Goal: Task Accomplishment & Management: Use online tool/utility

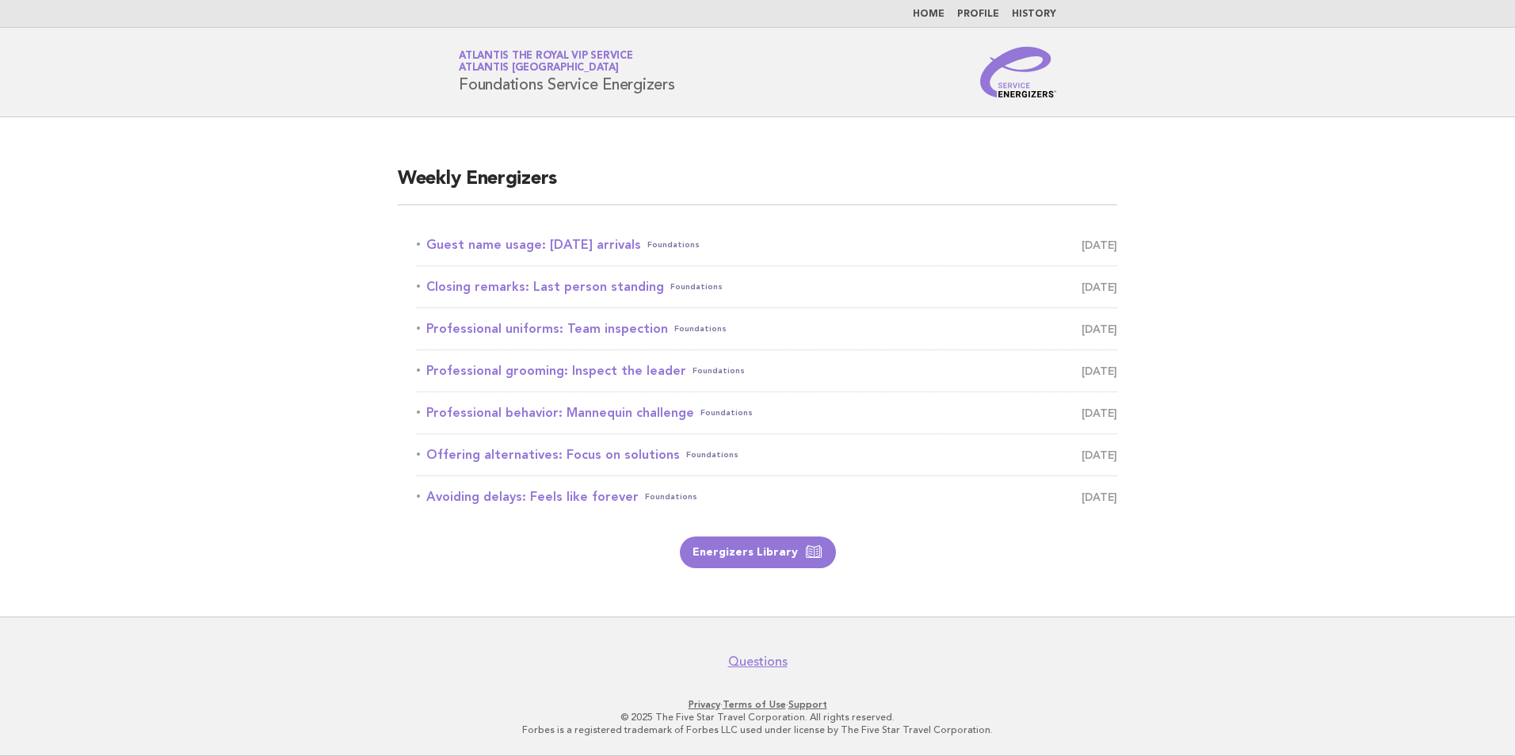
click at [148, 196] on main "Weekly Energizers Guest name usage: Today's arrivals Foundations September 1 Cl…" at bounding box center [757, 366] width 1515 height 499
click at [520, 246] on link "Guest name usage: Today's arrivals Foundations September 1" at bounding box center [767, 245] width 701 height 22
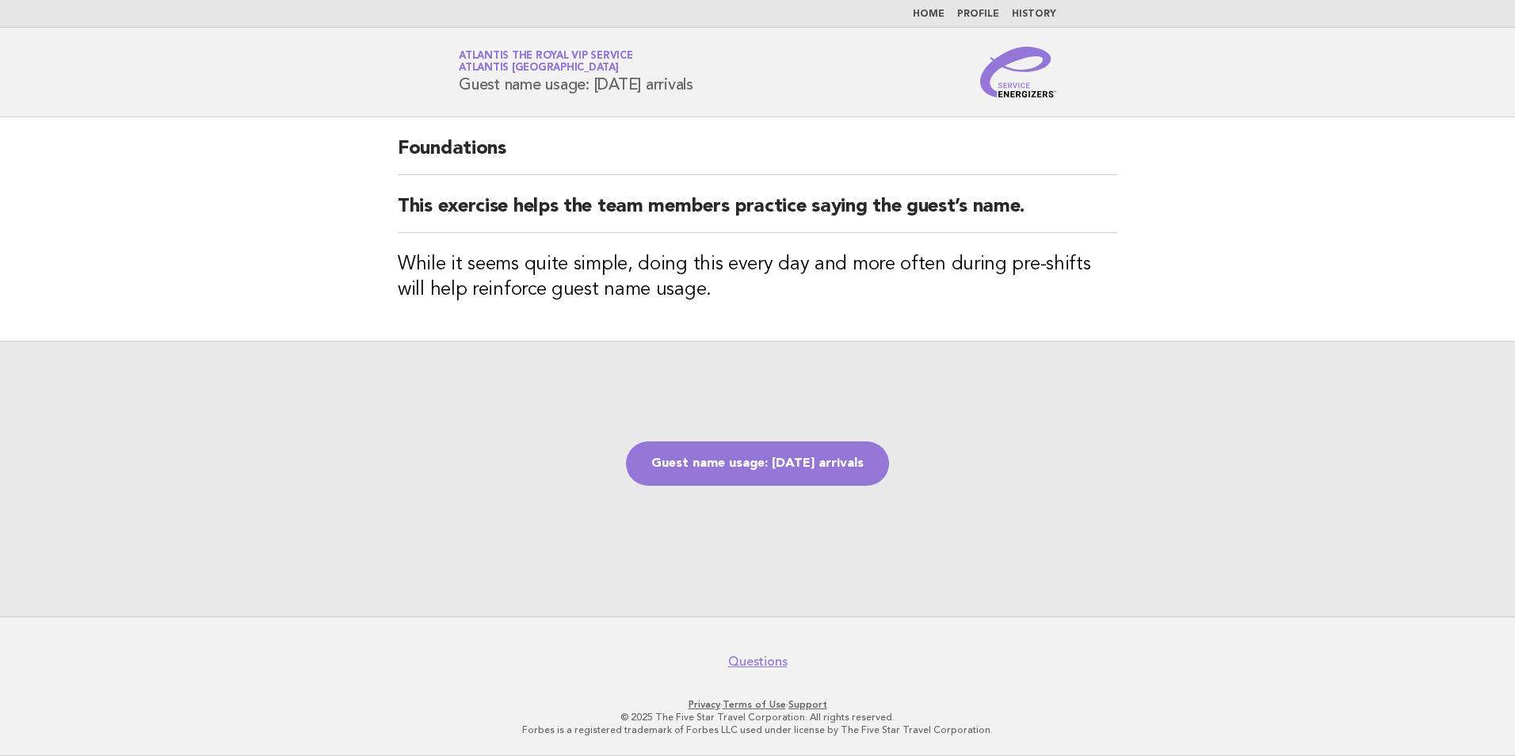
click at [452, 522] on div "Guest name usage: [DATE] arrivals" at bounding box center [757, 479] width 1515 height 276
click at [751, 473] on link "Guest name usage: [DATE] arrivals" at bounding box center [757, 463] width 263 height 44
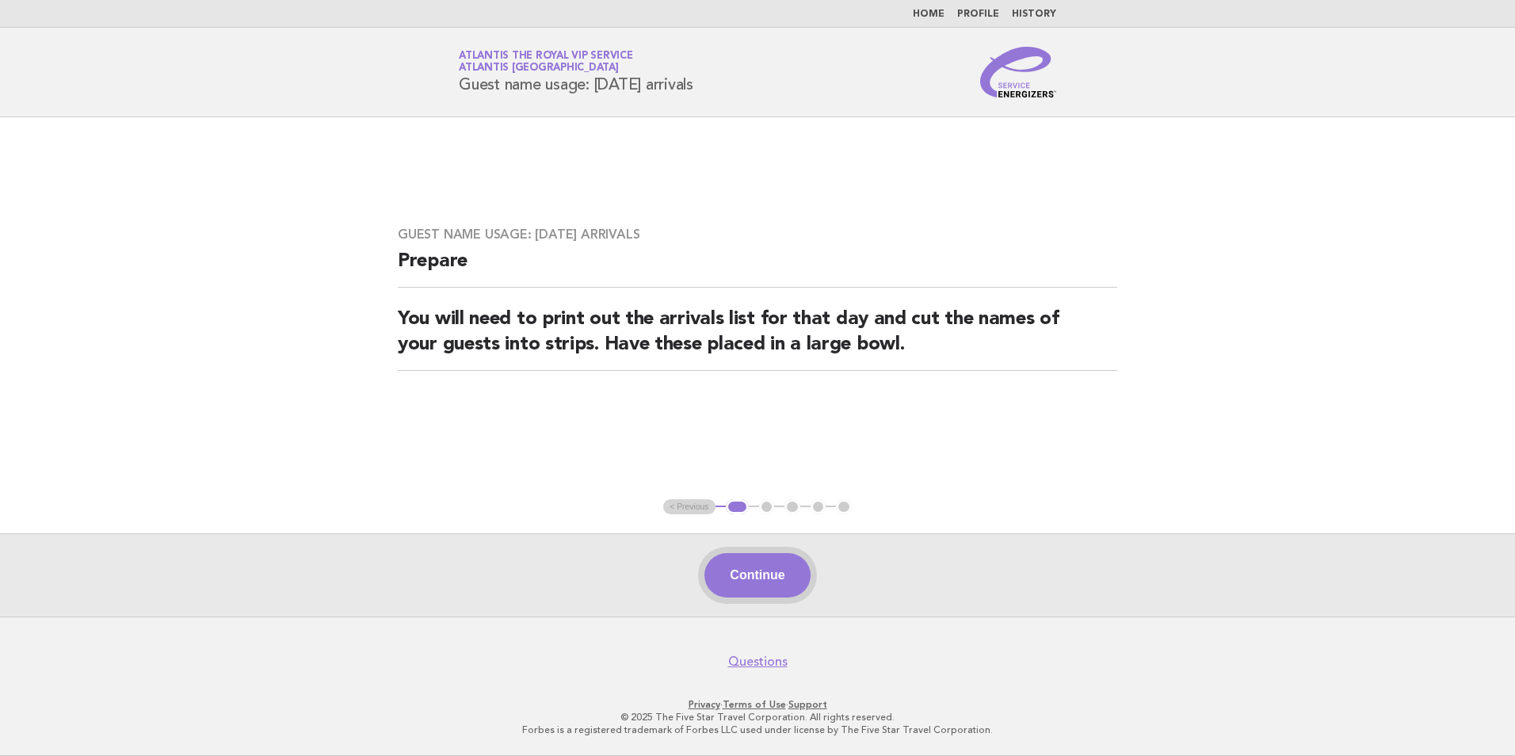
click at [774, 583] on button "Continue" at bounding box center [757, 575] width 105 height 44
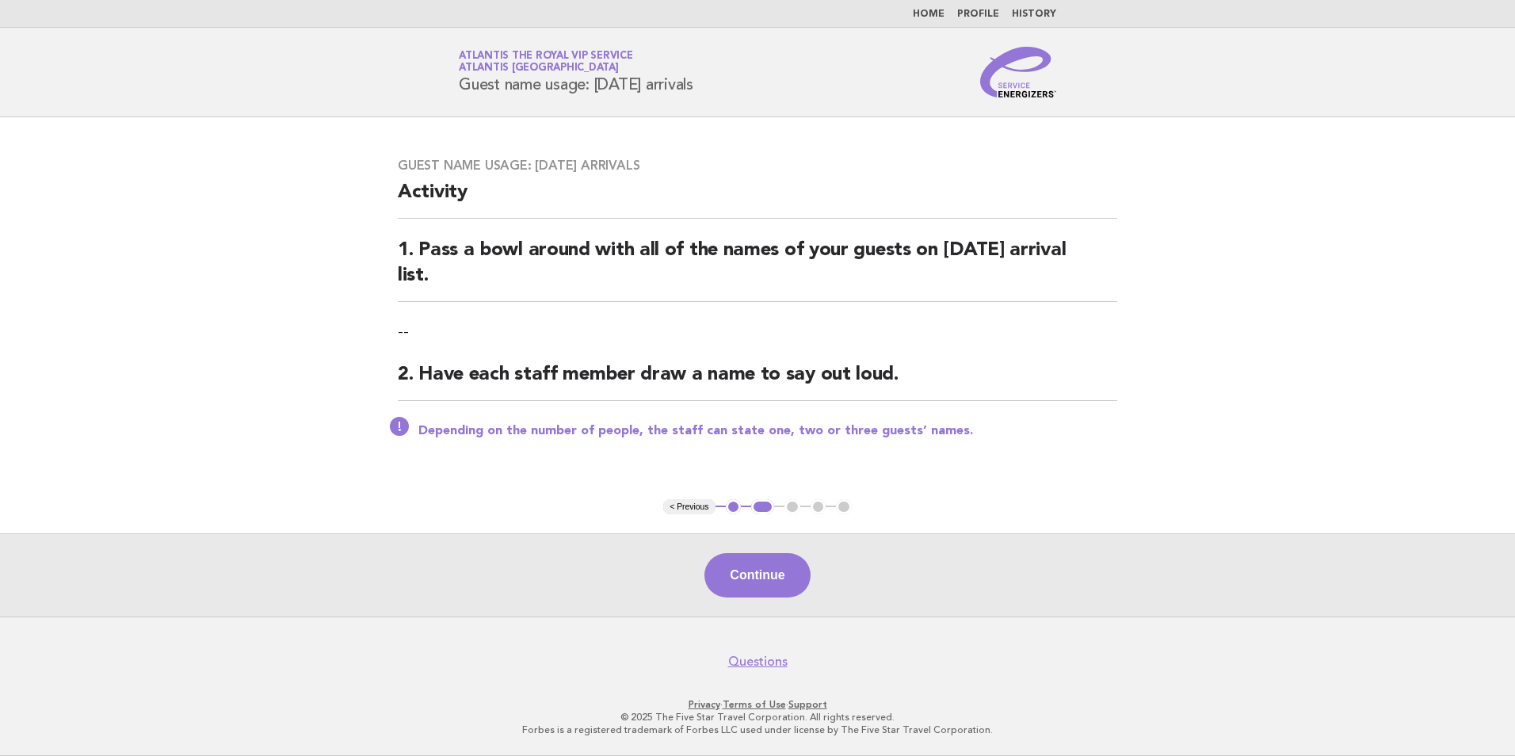
click at [774, 583] on button "Continue" at bounding box center [757, 575] width 105 height 44
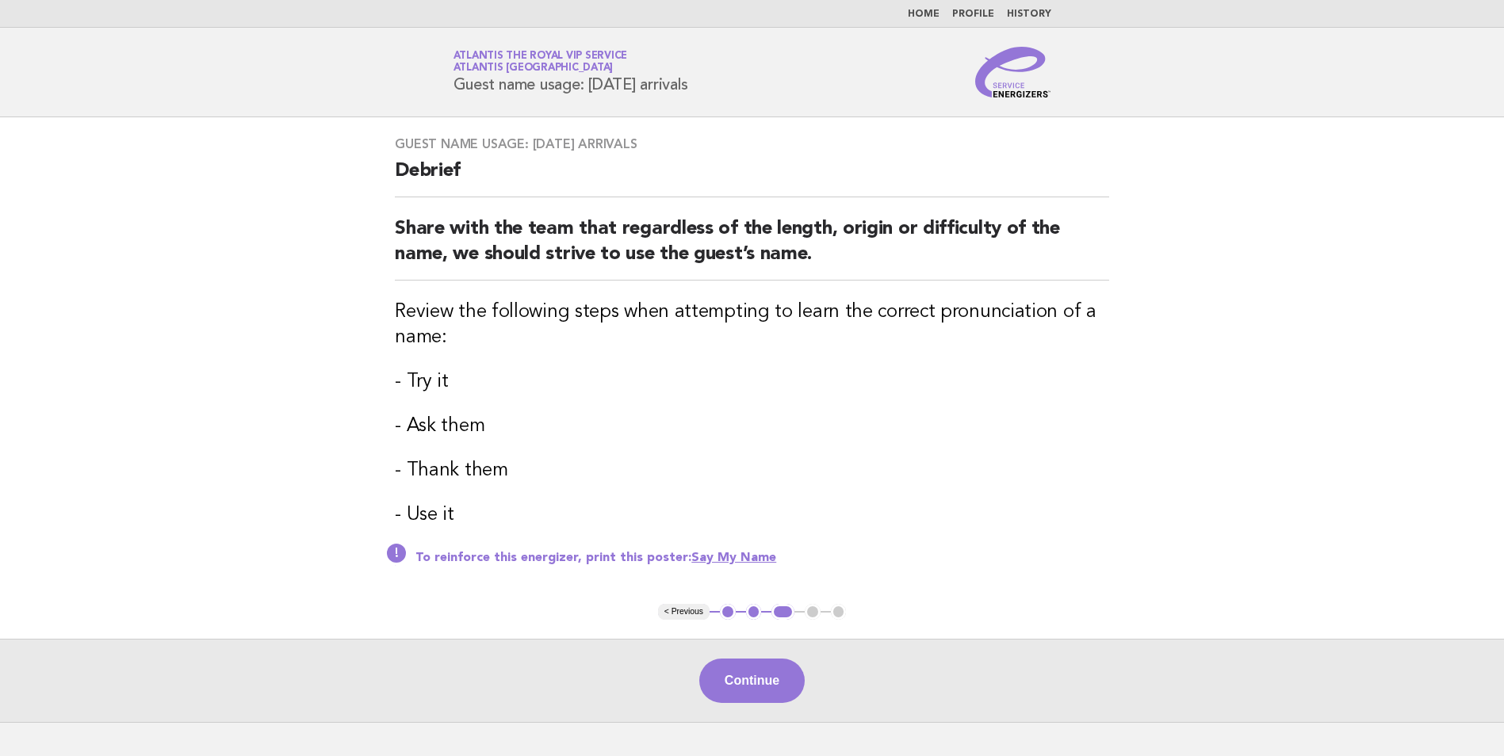
click at [682, 611] on button "< Previous" at bounding box center [684, 612] width 52 height 16
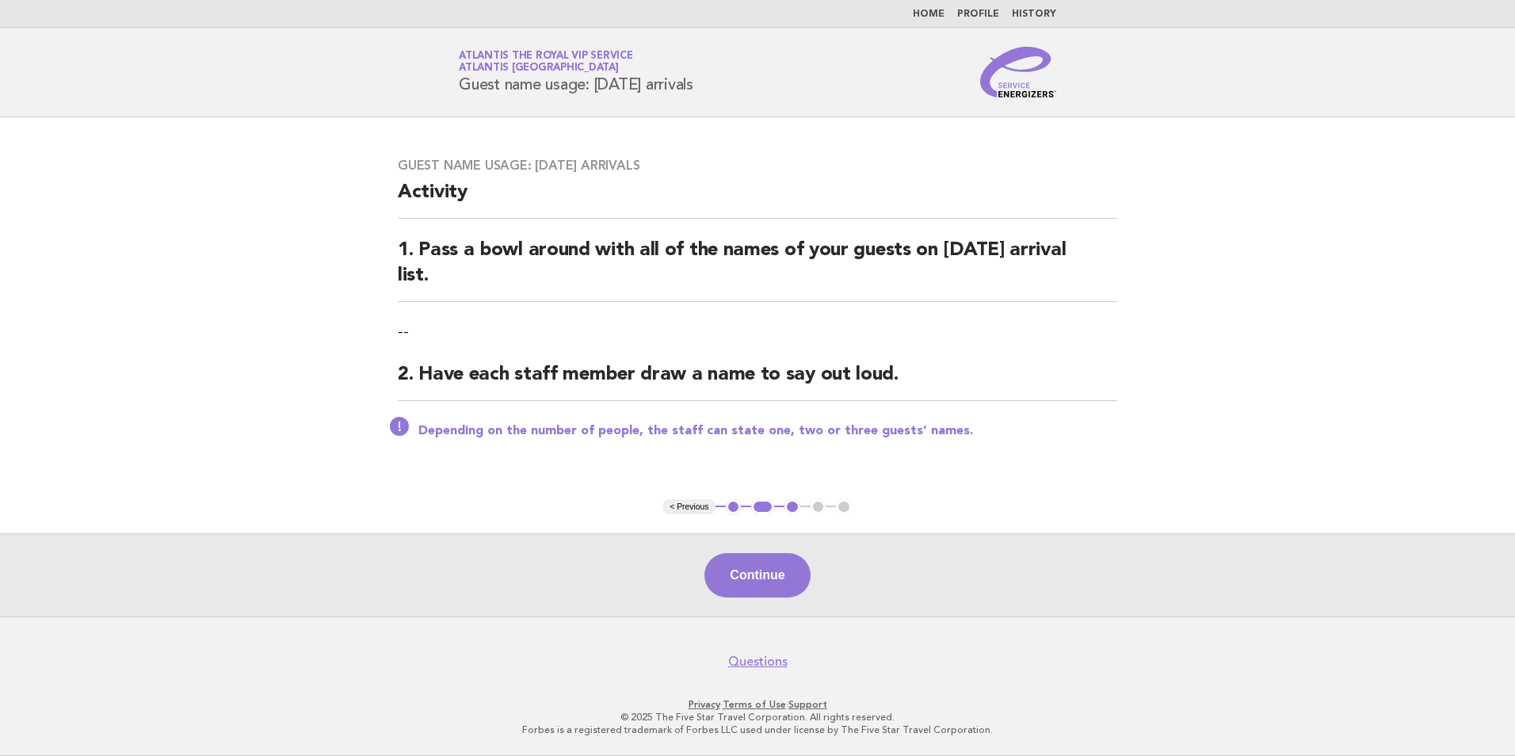
click at [732, 501] on button "1" at bounding box center [734, 507] width 16 height 16
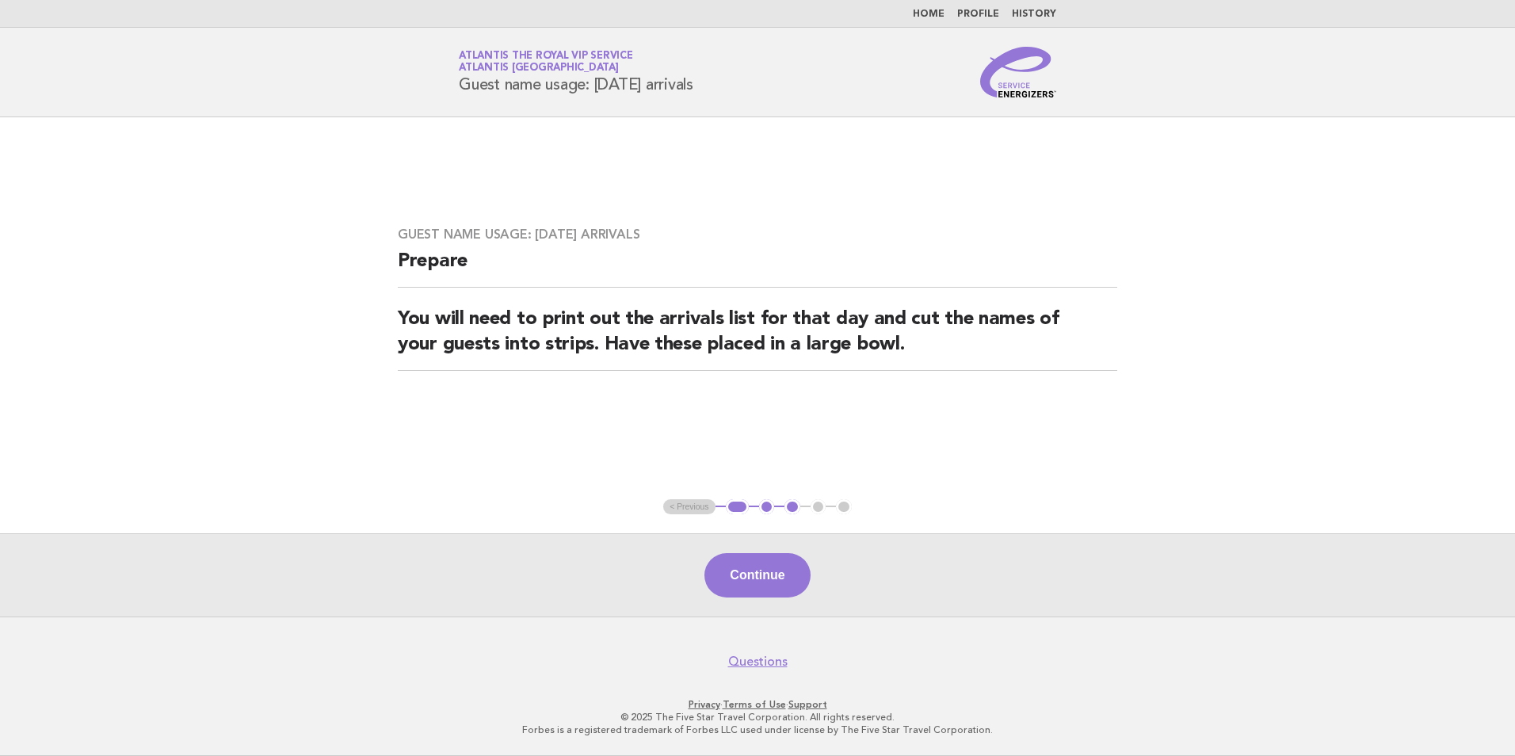
click at [732, 511] on button "1" at bounding box center [737, 507] width 23 height 16
click at [708, 506] on ul "< Previous 1 2 3 4 5" at bounding box center [757, 507] width 189 height 16
click at [763, 512] on button "2" at bounding box center [767, 507] width 16 height 16
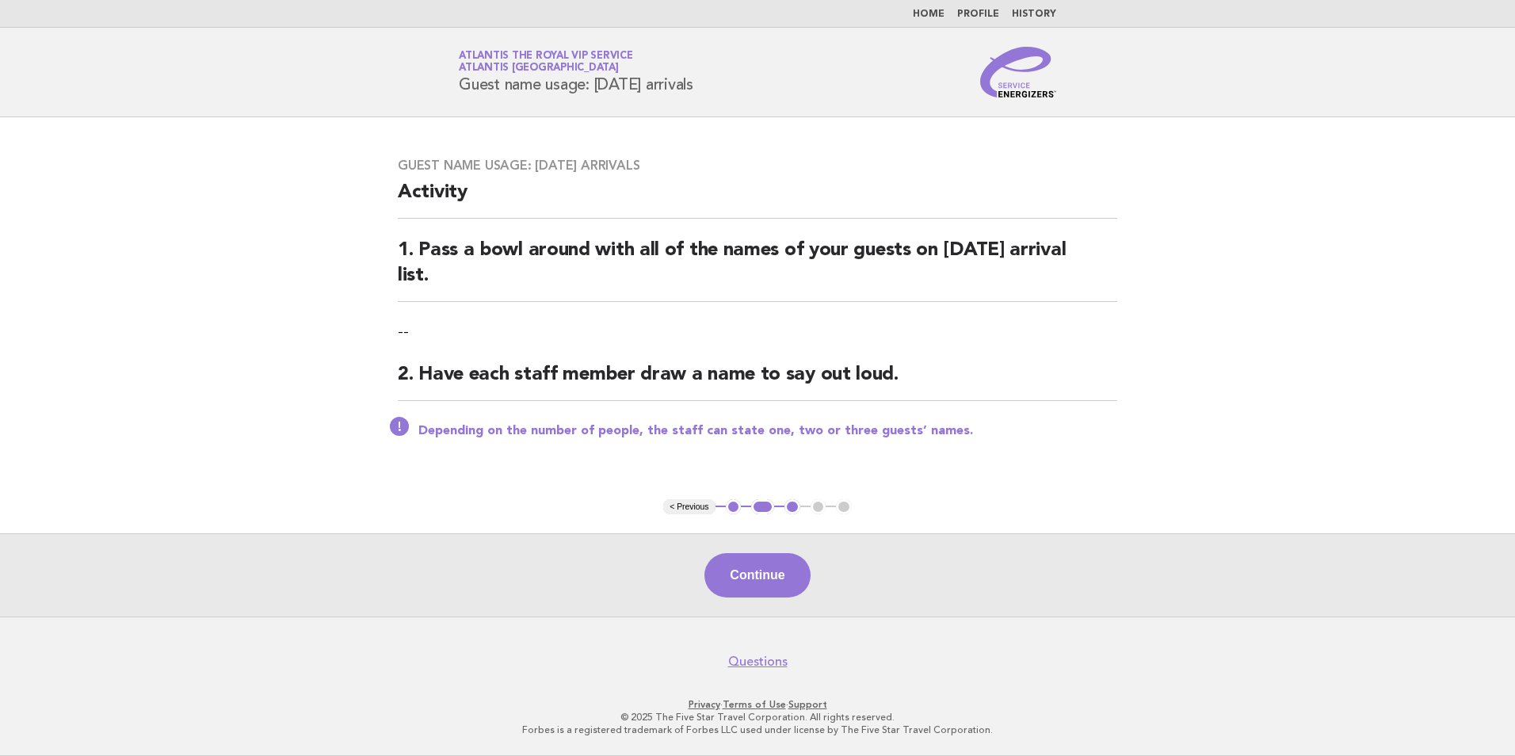
click at [731, 510] on button "1" at bounding box center [734, 507] width 16 height 16
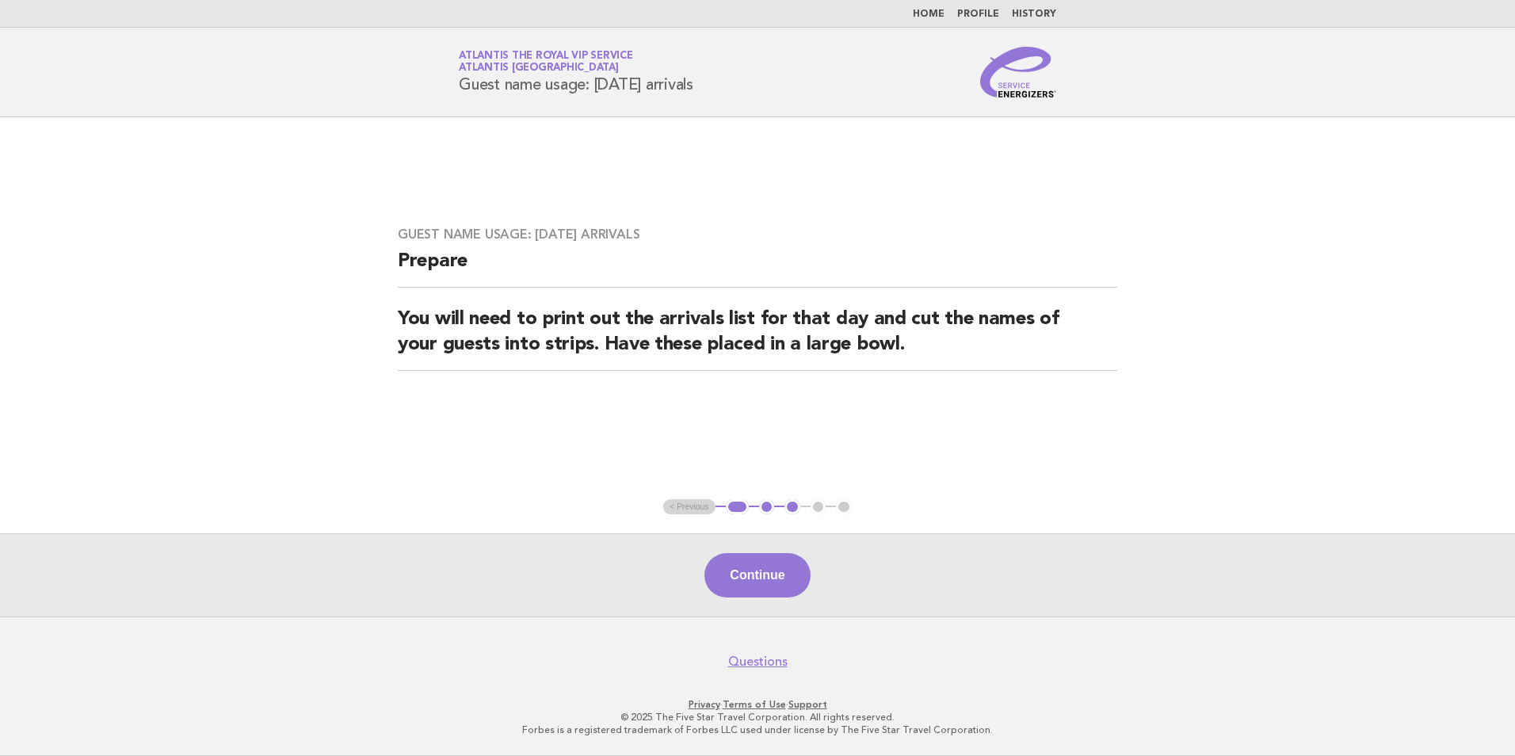
click at [736, 511] on button "1" at bounding box center [737, 507] width 23 height 16
click at [674, 510] on ul "< Previous 1 2 3 4 5" at bounding box center [757, 507] width 189 height 16
click at [690, 508] on ul "< Previous 1 2 3 4 5" at bounding box center [757, 507] width 189 height 16
click at [699, 510] on ul "< Previous 1 2 3 4 5" at bounding box center [757, 507] width 189 height 16
click at [738, 508] on button "1" at bounding box center [737, 507] width 23 height 16
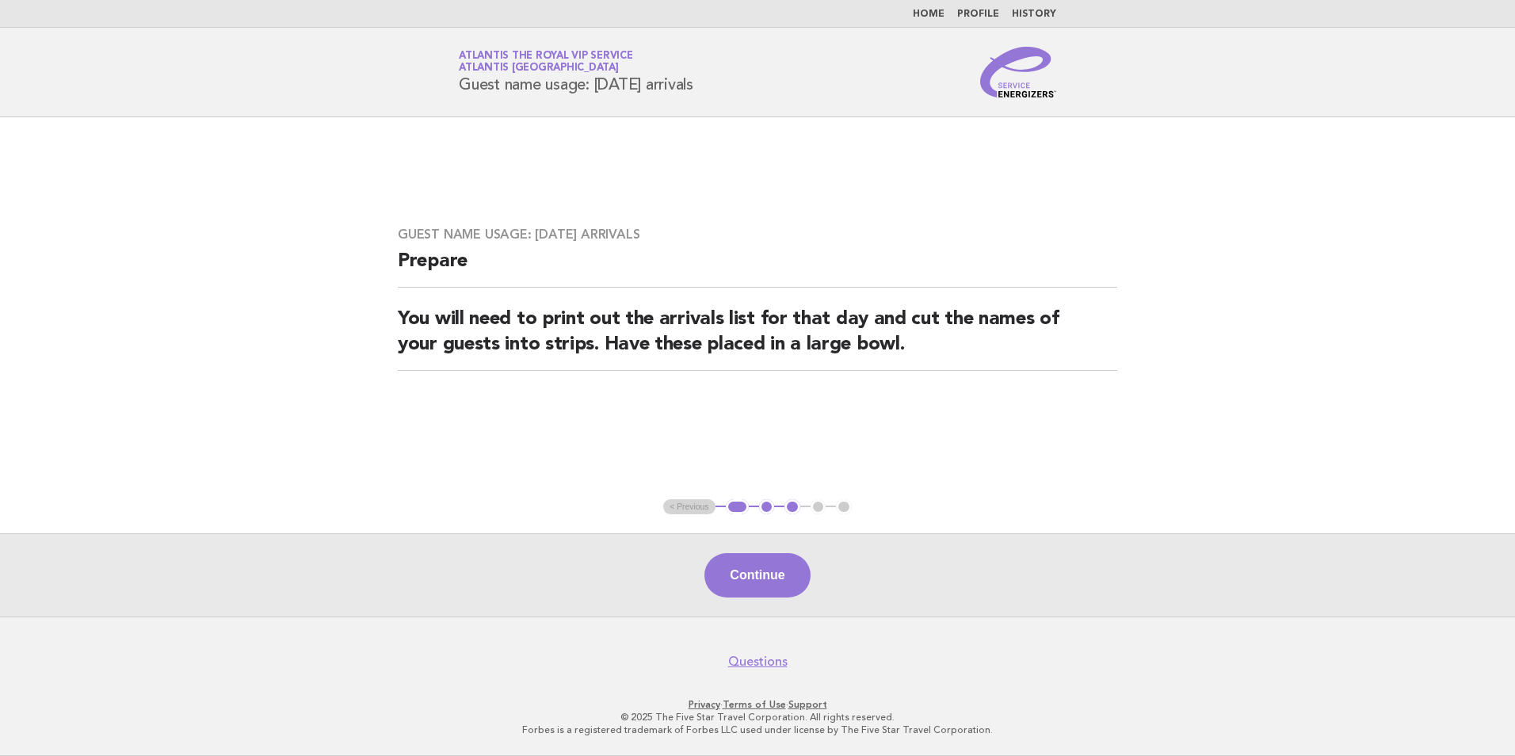
click at [738, 508] on button "1" at bounding box center [737, 507] width 23 height 16
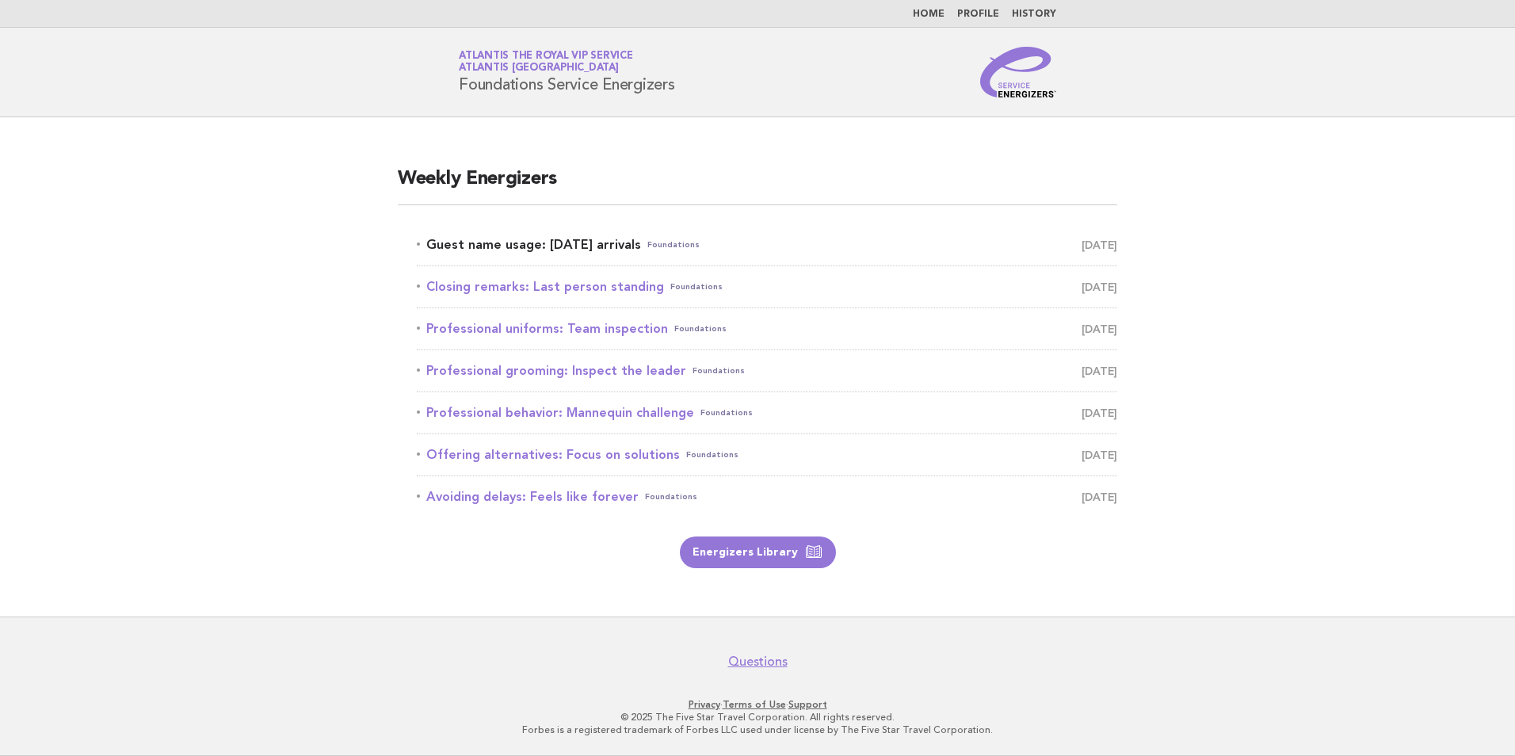
click at [604, 243] on link "Guest name usage: Today's arrivals Foundations September 1" at bounding box center [767, 245] width 701 height 22
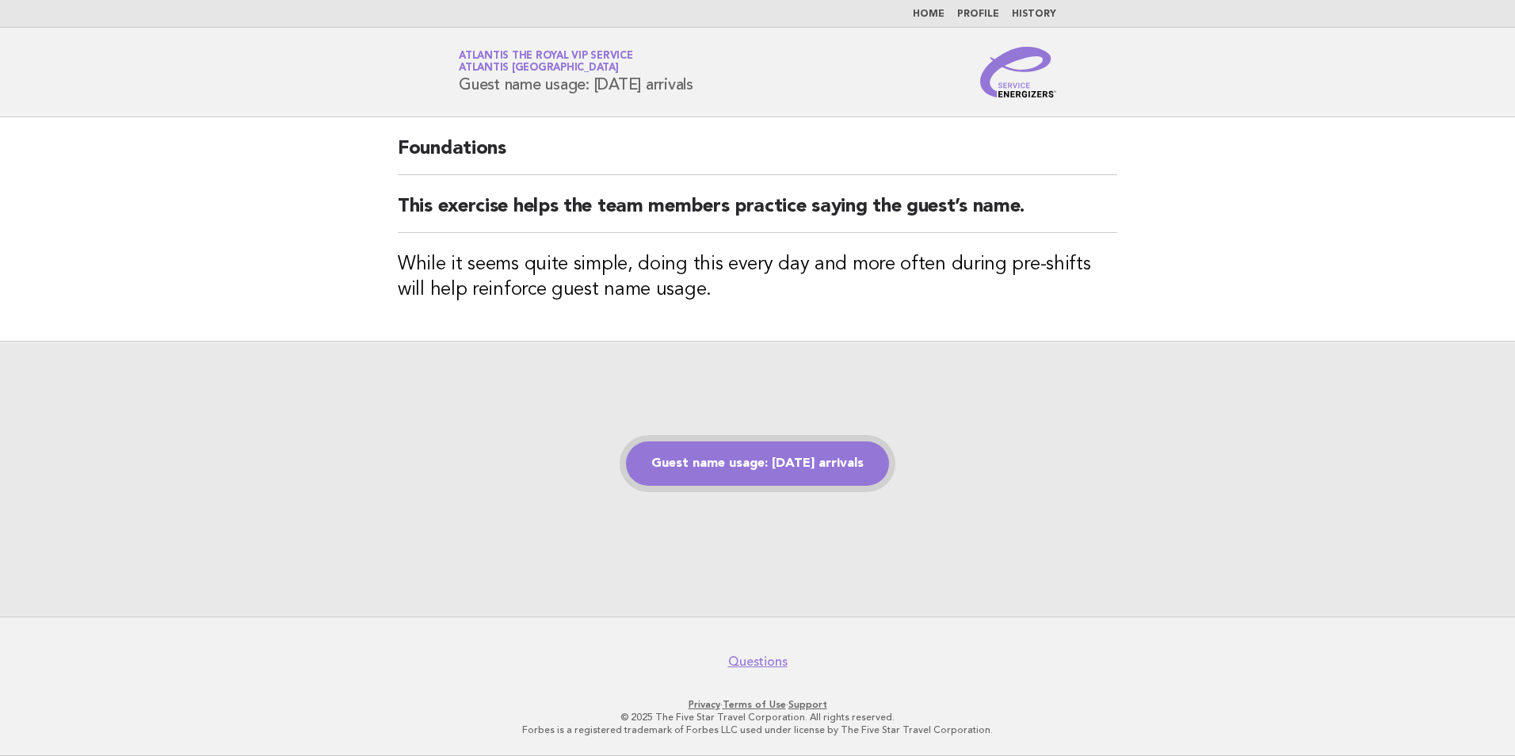
click at [801, 474] on link "Guest name usage: [DATE] arrivals" at bounding box center [757, 463] width 263 height 44
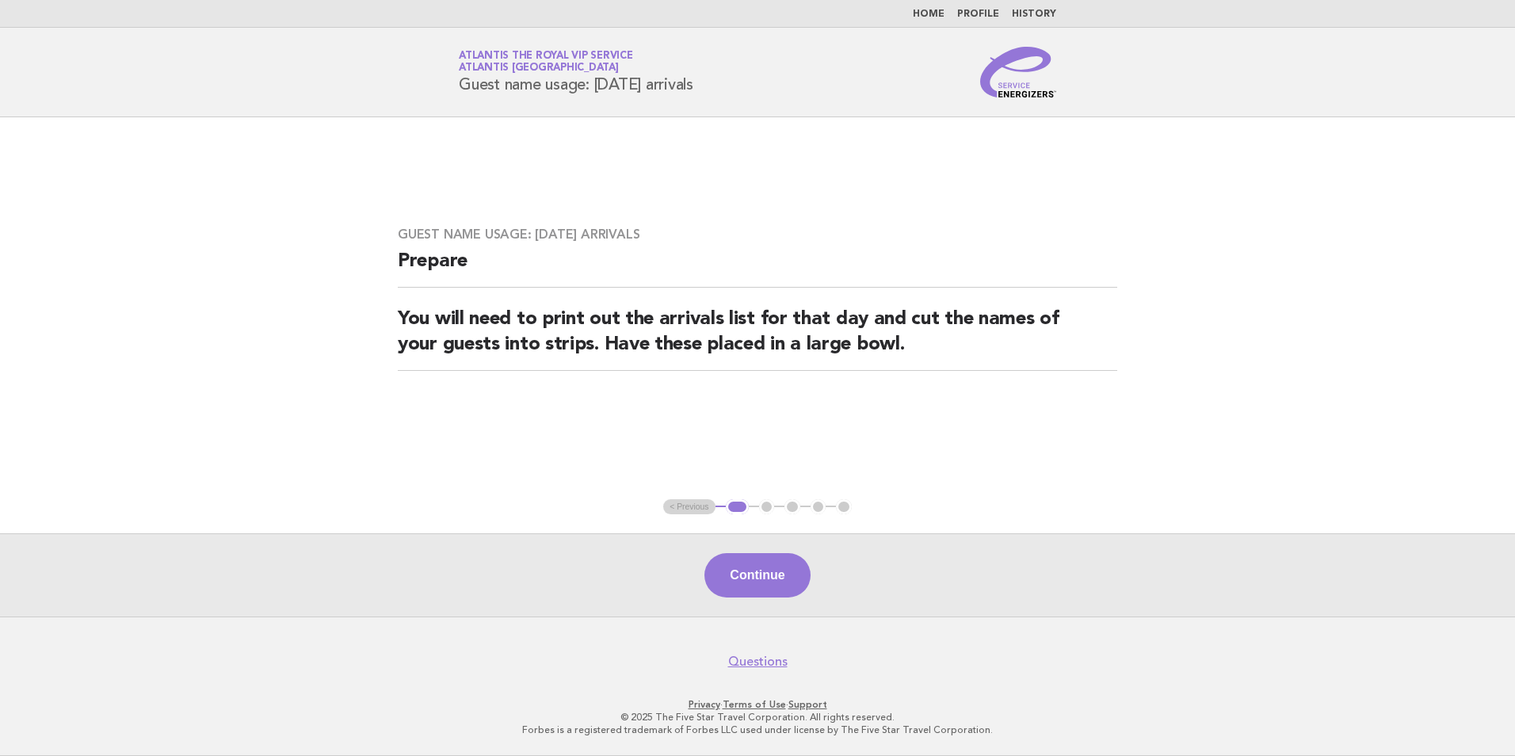
click at [1123, 458] on main "Guest name usage: [DATE] arrivals Prepare You will need to print out the arriva…" at bounding box center [757, 366] width 1515 height 499
click at [743, 513] on button "1" at bounding box center [737, 507] width 23 height 16
click at [1091, 558] on div "Continue" at bounding box center [757, 574] width 1515 height 83
click at [1260, 515] on main "Guest name usage: [DATE] arrivals Prepare You will need to print out the arriva…" at bounding box center [757, 366] width 1515 height 499
click at [1291, 585] on div "Continue" at bounding box center [757, 574] width 1515 height 83
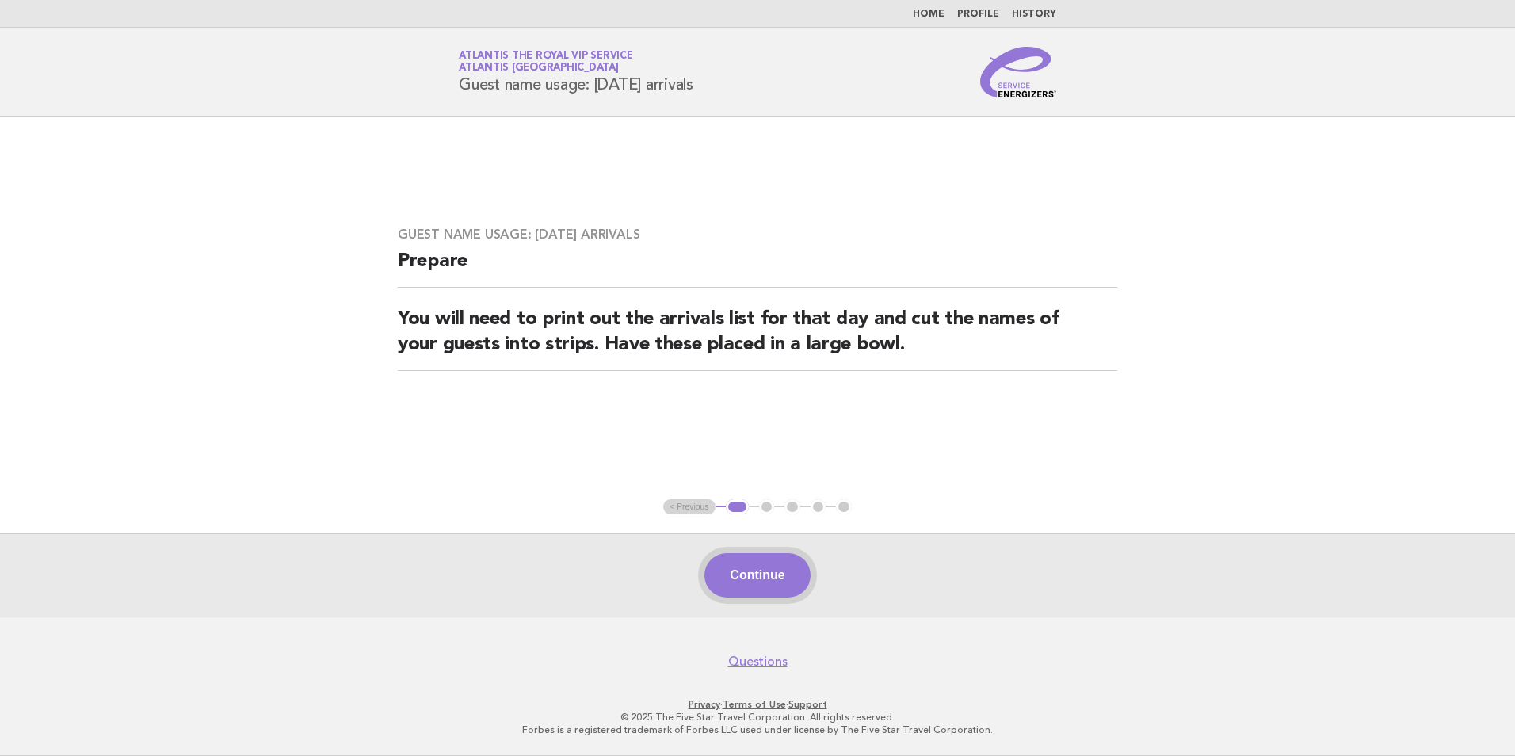
click at [773, 594] on button "Continue" at bounding box center [757, 575] width 105 height 44
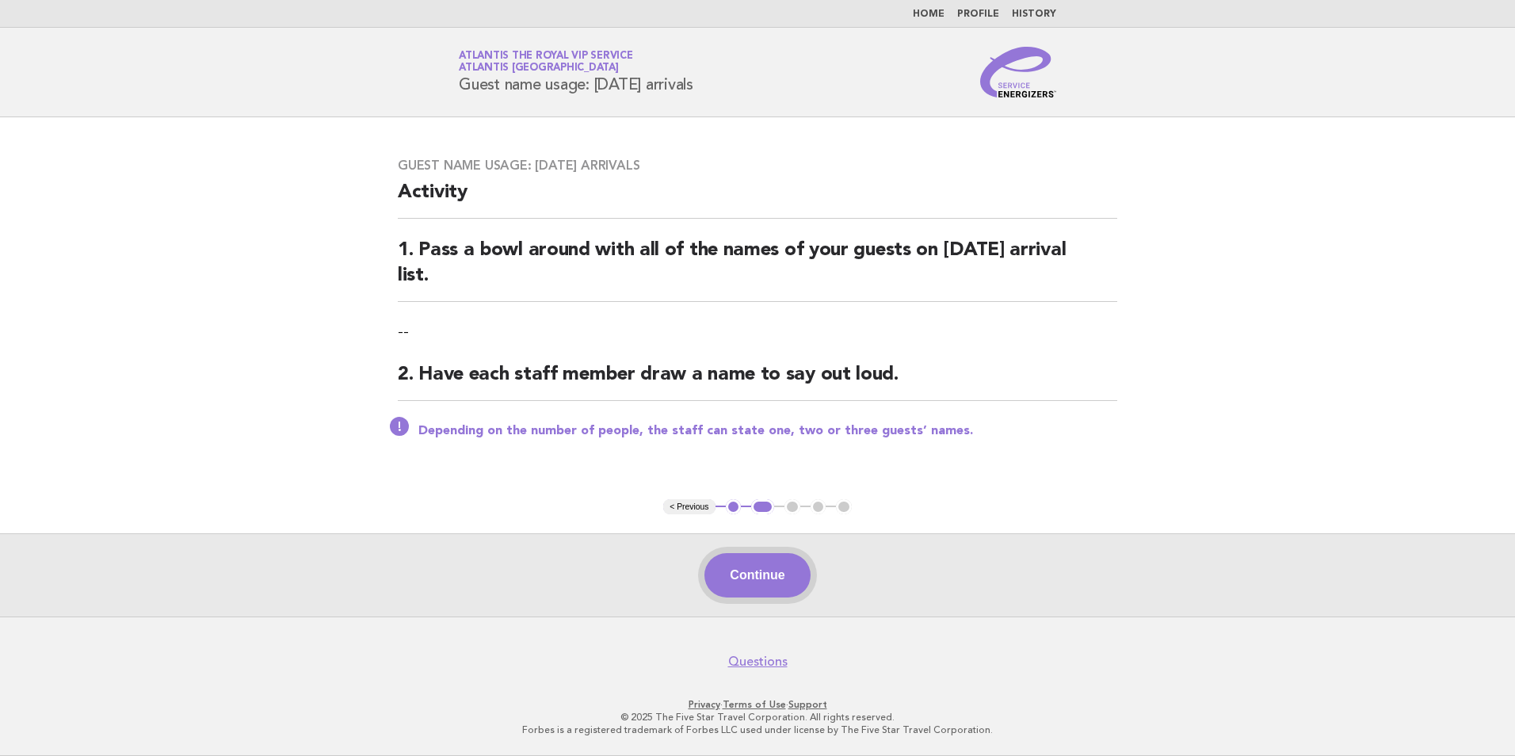
click at [785, 529] on main "Guest name usage: [DATE] arrivals Activity 1. Pass a bowl around with all of th…" at bounding box center [757, 366] width 1515 height 499
click at [791, 579] on button "Continue" at bounding box center [757, 575] width 105 height 44
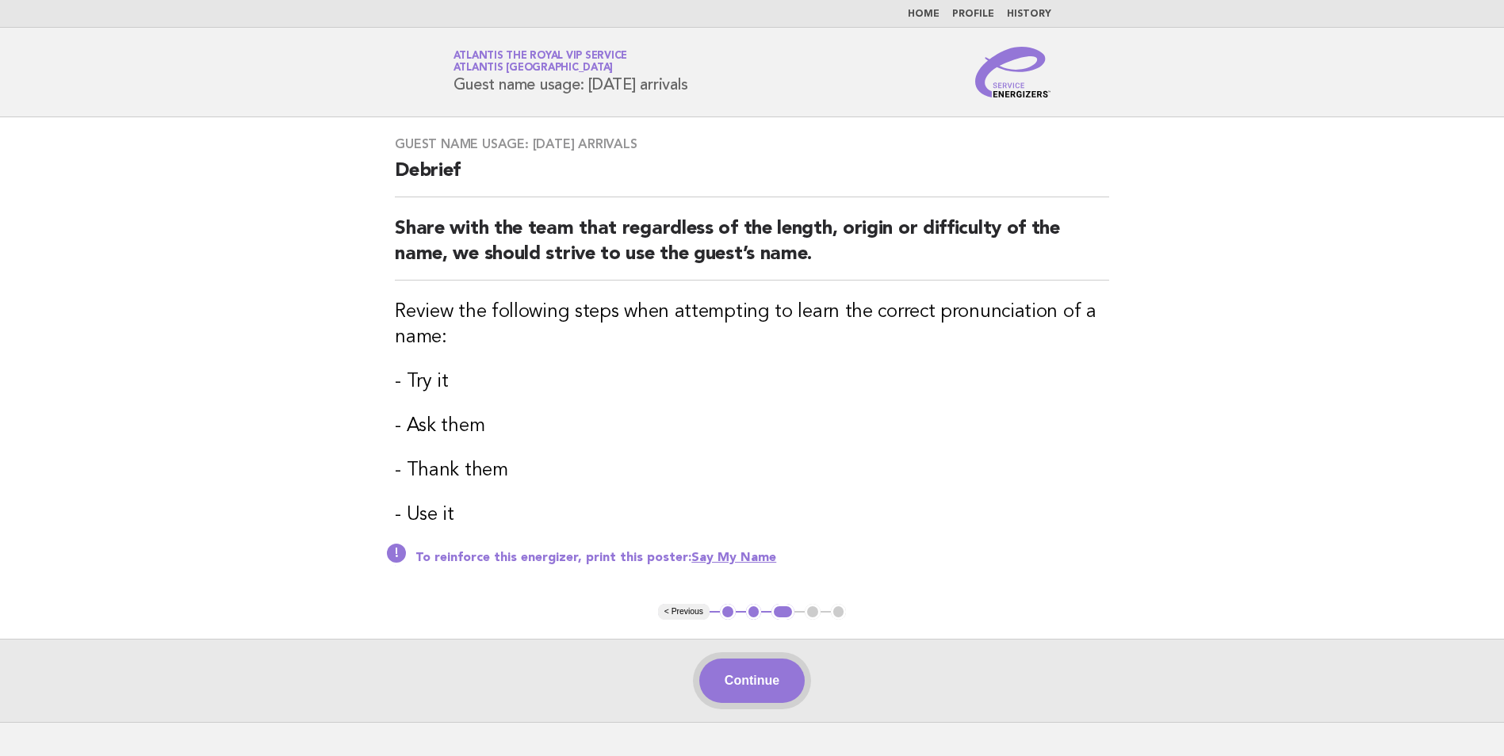
click at [770, 682] on button "Continue" at bounding box center [751, 681] width 105 height 44
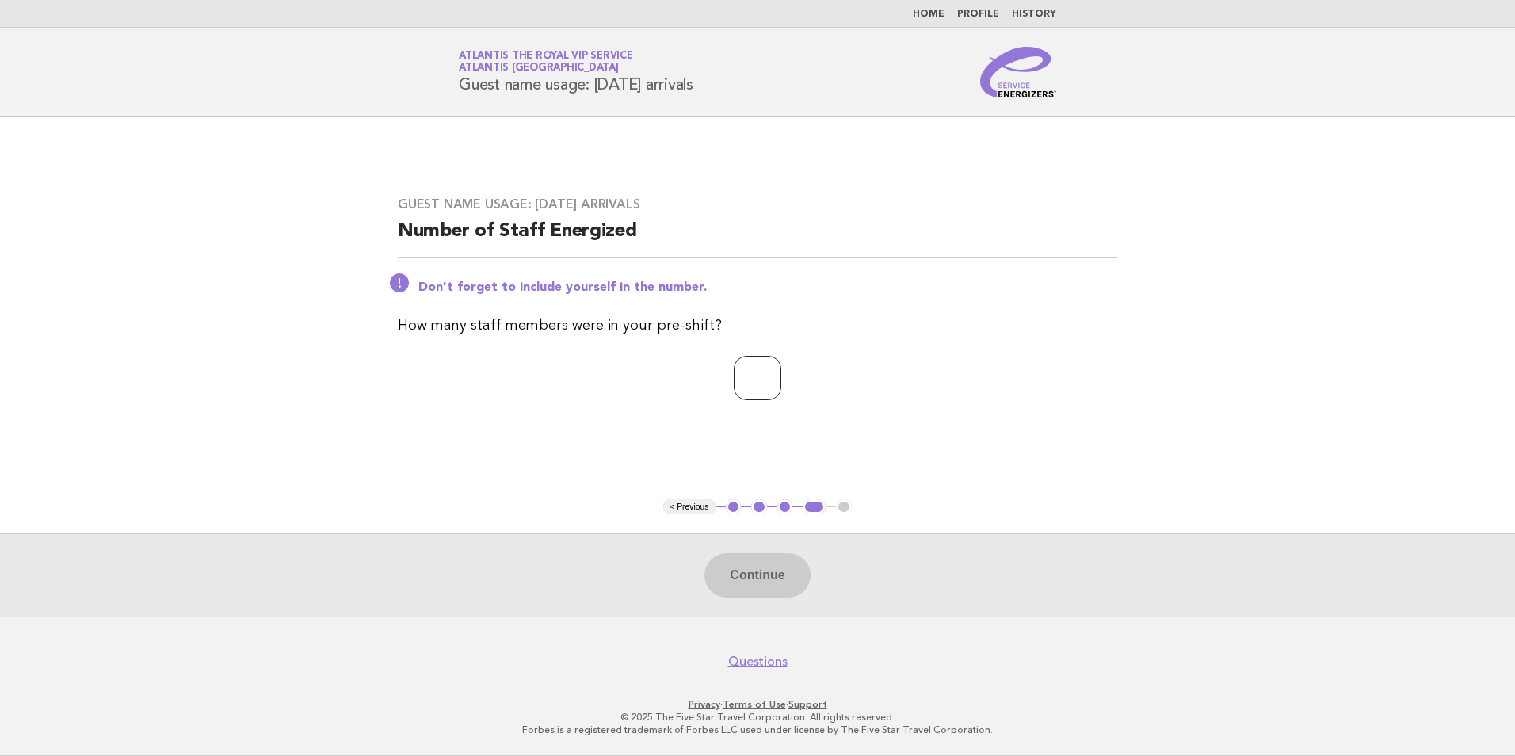
click at [781, 387] on input "*" at bounding box center [758, 378] width 48 height 44
drag, startPoint x: 750, startPoint y: 366, endPoint x: 661, endPoint y: 371, distance: 88.9
click at [661, 371] on p "*" at bounding box center [758, 378] width 720 height 44
drag, startPoint x: 752, startPoint y: 374, endPoint x: 600, endPoint y: 378, distance: 152.2
click at [600, 378] on p "*" at bounding box center [758, 378] width 720 height 44
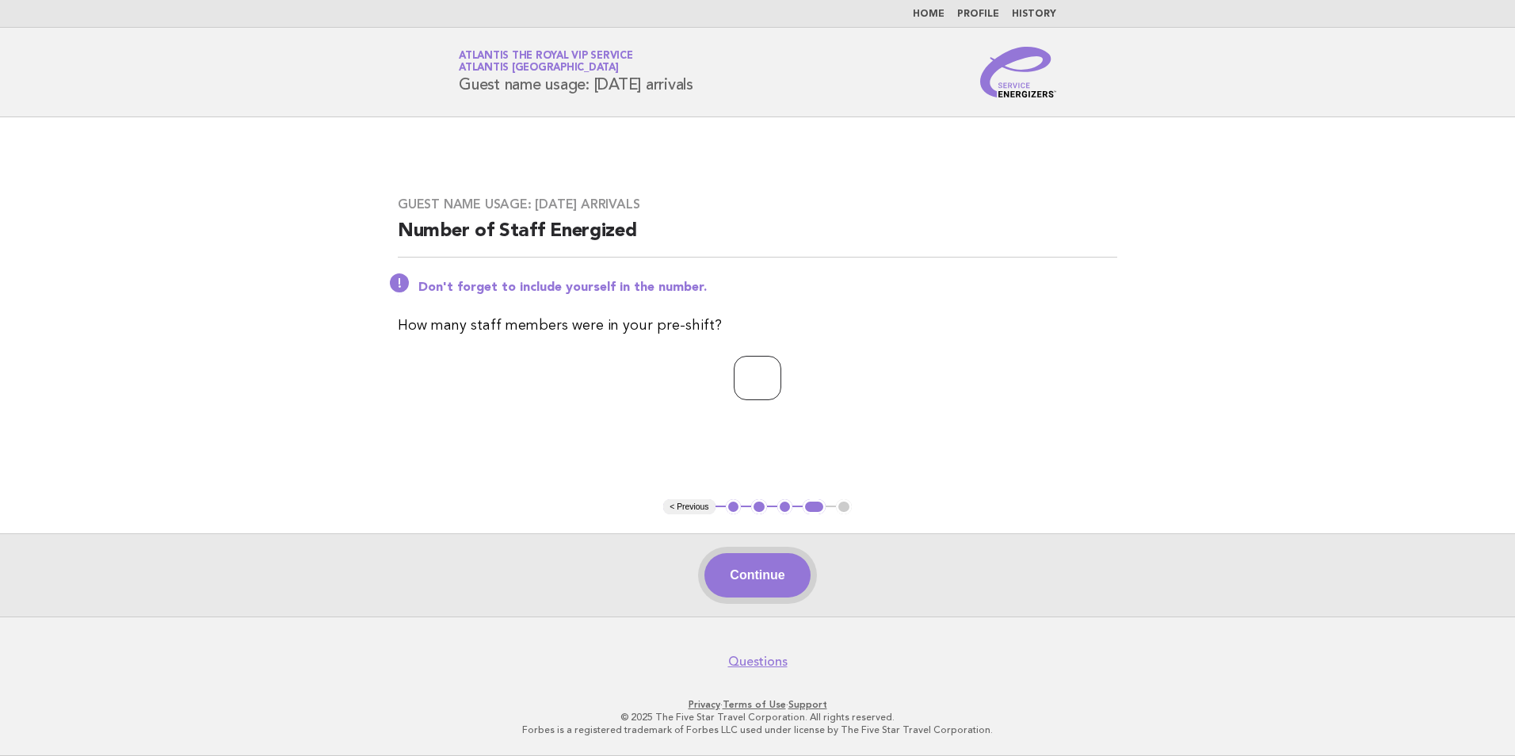
type input "*"
click at [777, 593] on button "Continue" at bounding box center [757, 575] width 105 height 44
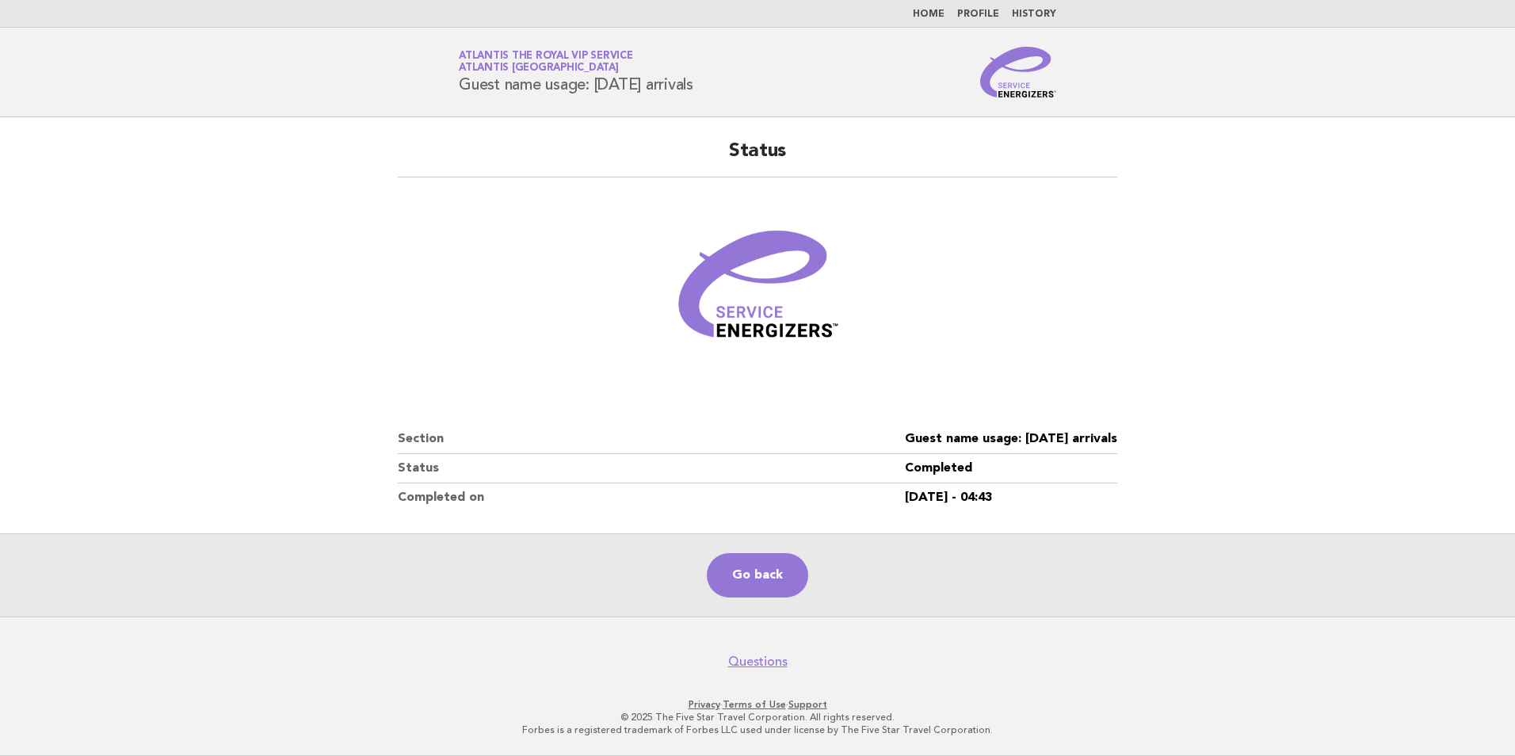
drag, startPoint x: 939, startPoint y: 370, endPoint x: 942, endPoint y: 389, distance: 19.3
click at [942, 389] on div "Status Section Guest name usage: [DATE] arrivals Status Completed Completed on …" at bounding box center [758, 325] width 758 height 411
